Goal: Task Accomplishment & Management: Use online tool/utility

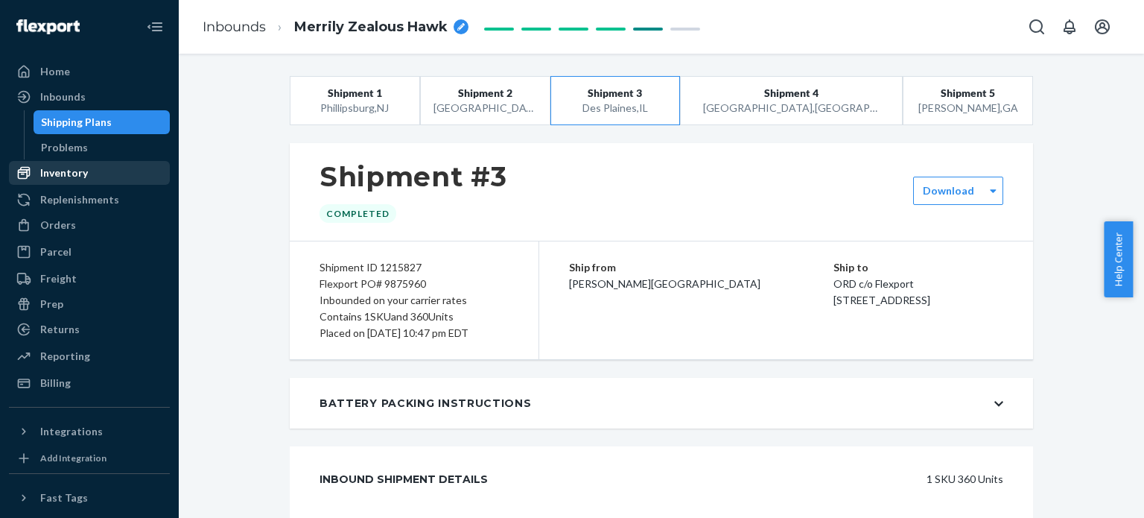
scroll to position [372, 0]
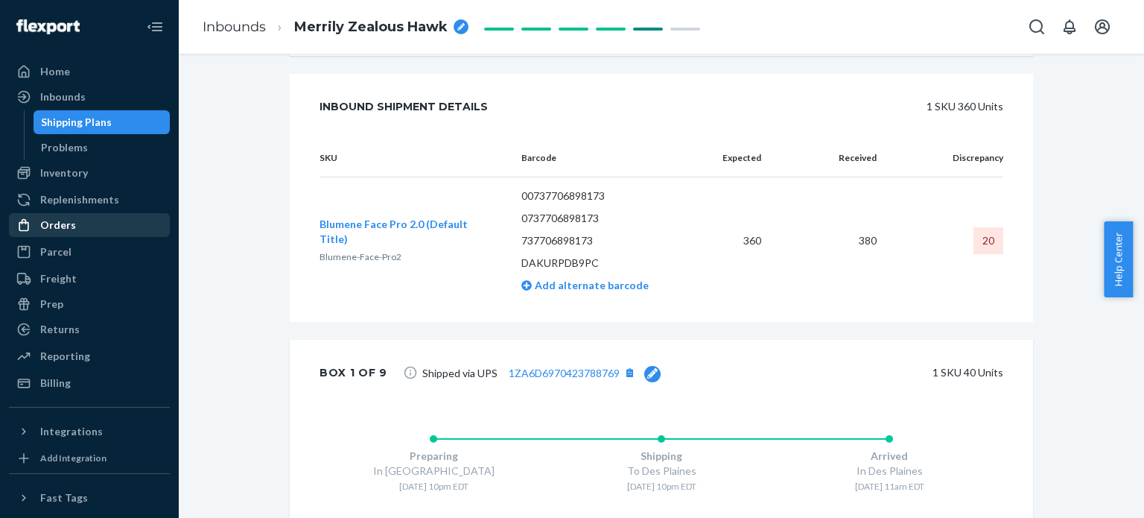
drag, startPoint x: 92, startPoint y: 220, endPoint x: 101, endPoint y: 214, distance: 10.1
click at [92, 220] on div "Orders" at bounding box center [89, 225] width 158 height 21
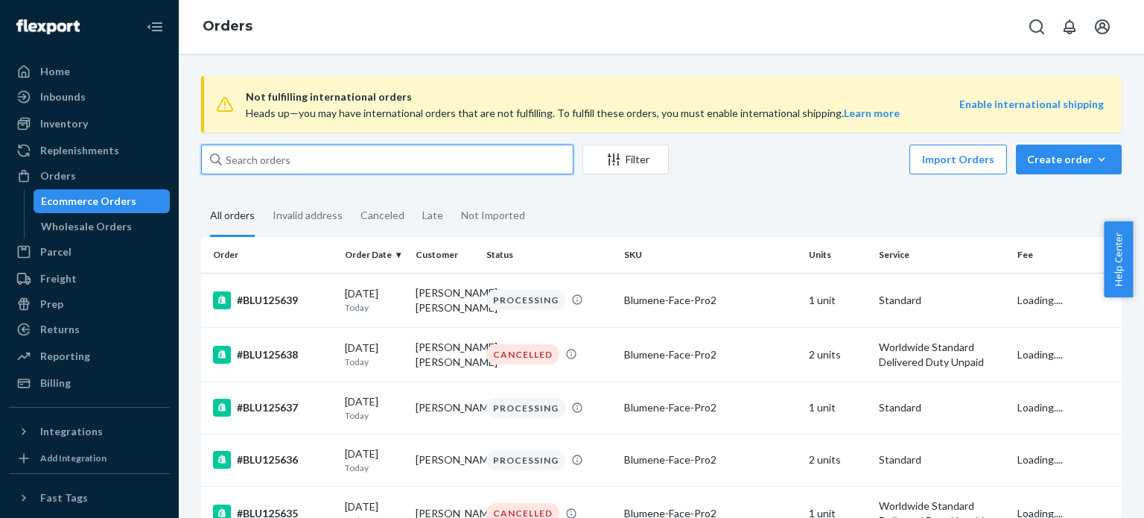
click at [348, 163] on input "text" at bounding box center [387, 159] width 372 height 30
paste input "BLU124077"
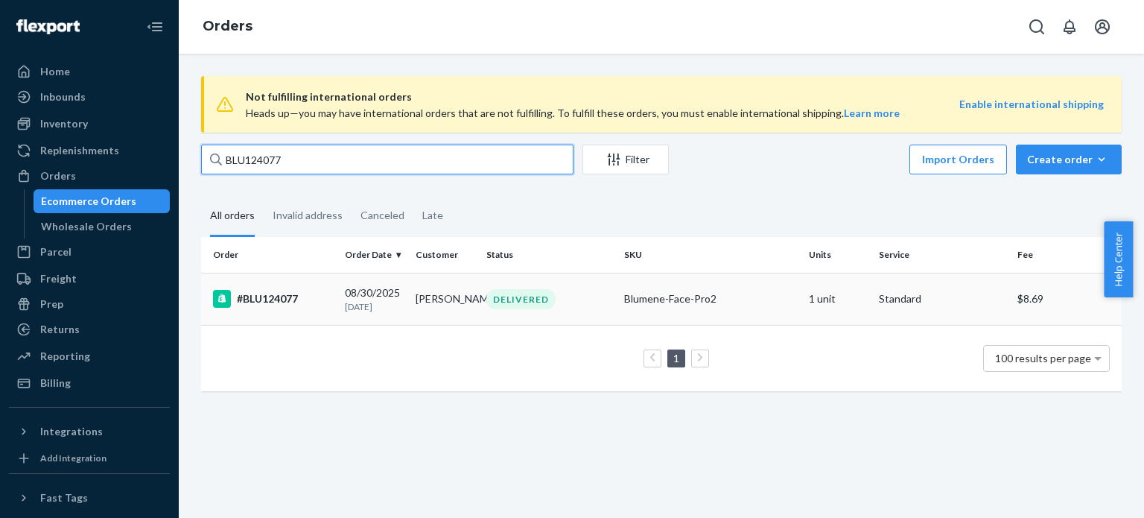
type input "BLU124077"
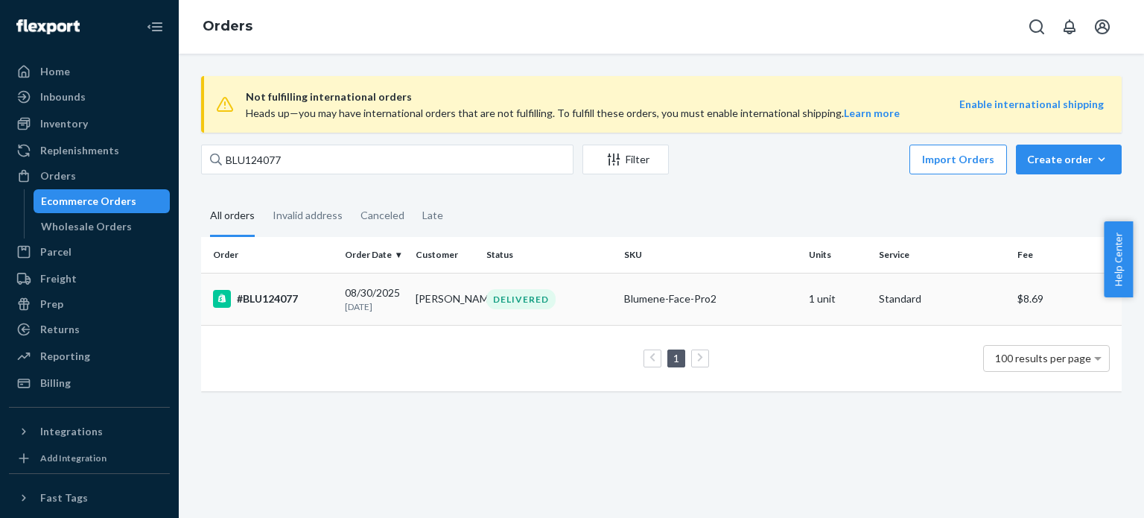
click at [419, 285] on td "[PERSON_NAME]" at bounding box center [445, 299] width 71 height 52
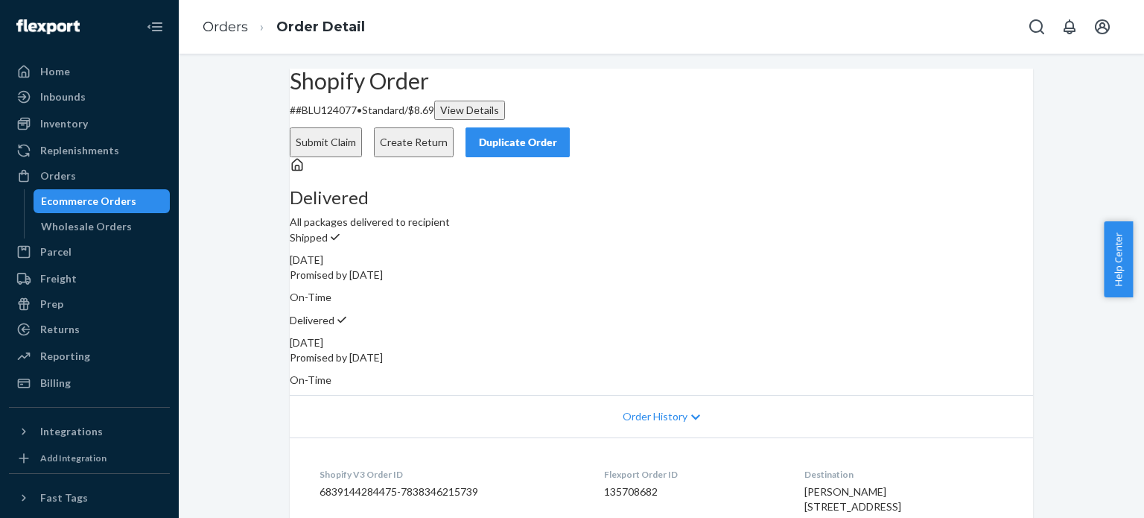
click at [454, 127] on button "Create Return" at bounding box center [414, 142] width 80 height 30
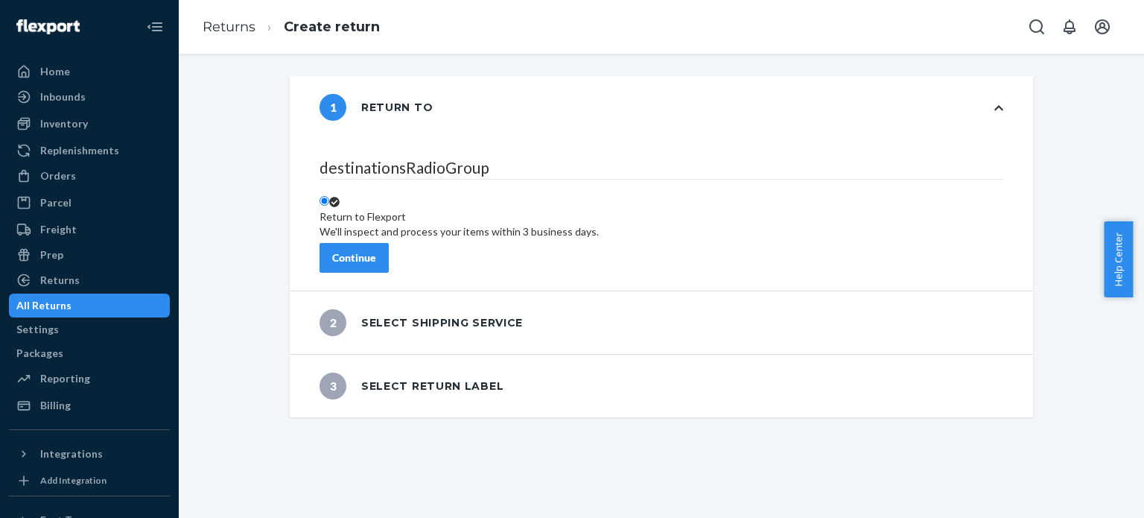
click at [389, 244] on button "Continue" at bounding box center [354, 258] width 69 height 30
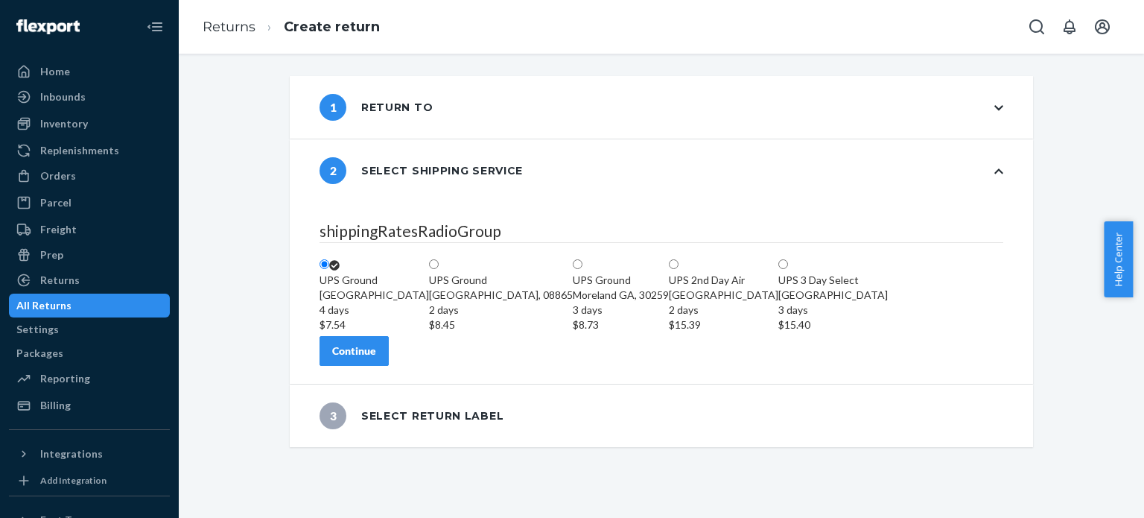
scroll to position [15, 0]
click at [389, 366] on button "Continue" at bounding box center [354, 351] width 69 height 30
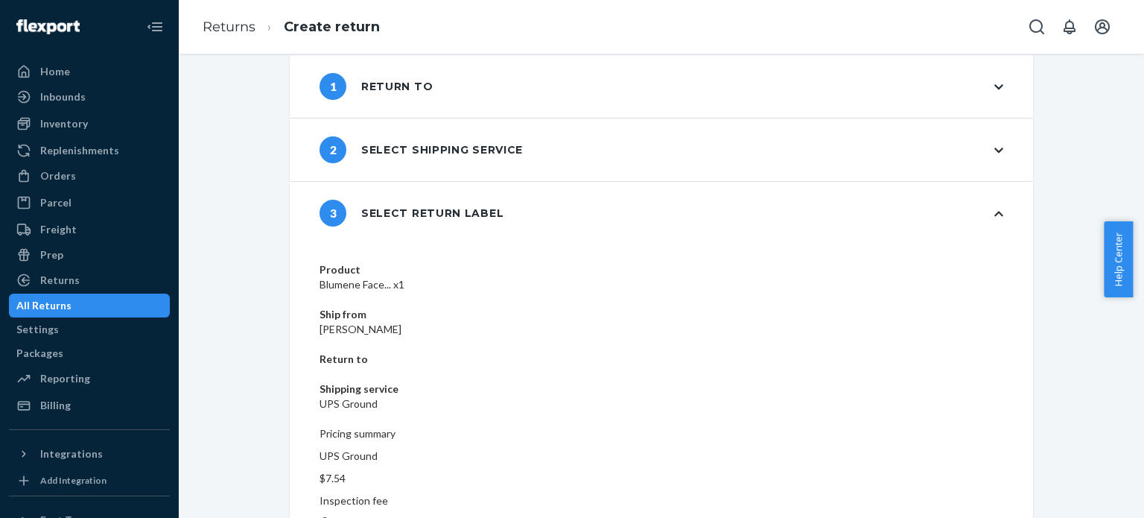
scroll to position [26, 0]
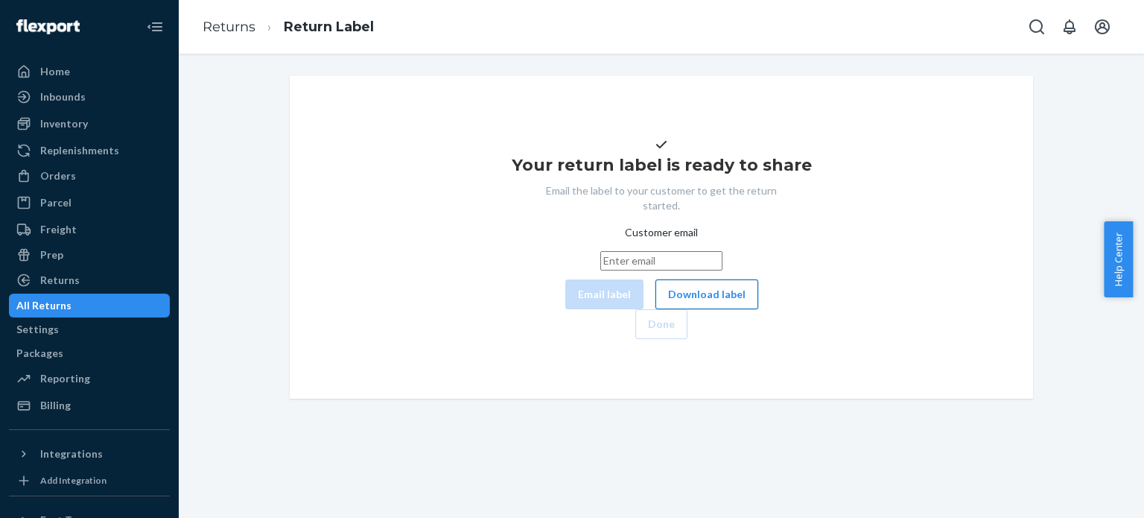
click at [655, 309] on button "Download label" at bounding box center [706, 294] width 103 height 30
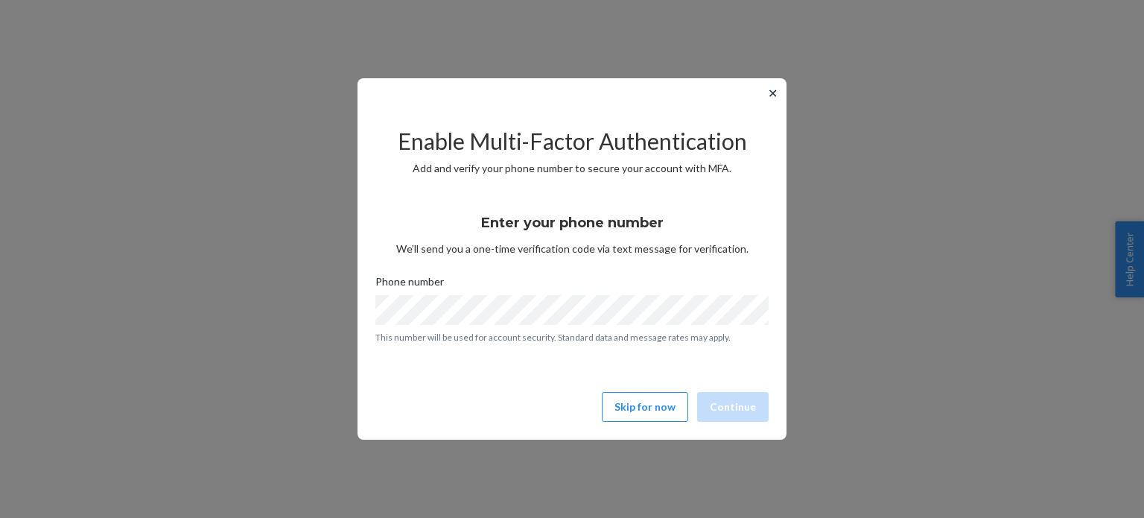
click at [771, 101] on button "✕" at bounding box center [773, 93] width 16 height 18
